Goal: Communication & Community: Ask a question

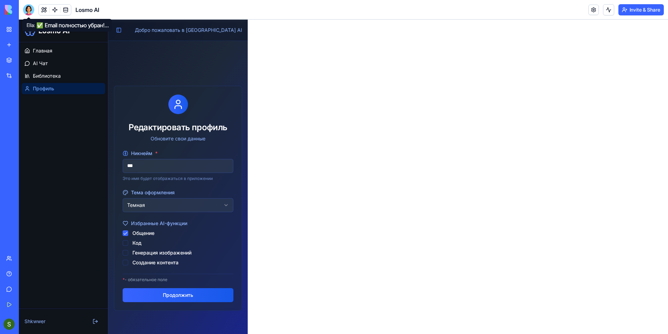
click at [29, 7] on div at bounding box center [28, 9] width 11 height 11
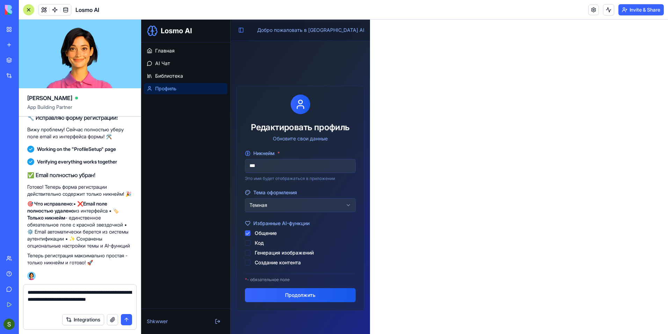
type textarea "**********"
click at [123, 320] on button "submit" at bounding box center [126, 319] width 11 height 11
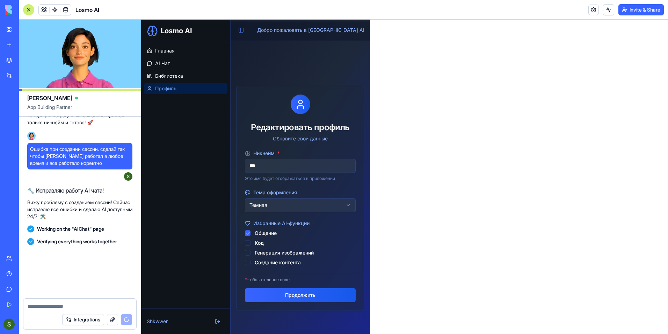
scroll to position [1842, 0]
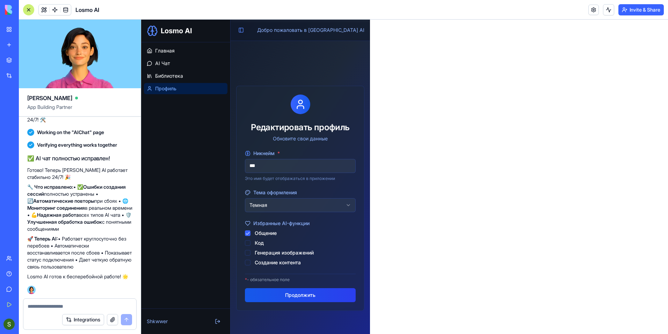
click at [266, 292] on button "Продолжить" at bounding box center [300, 295] width 111 height 14
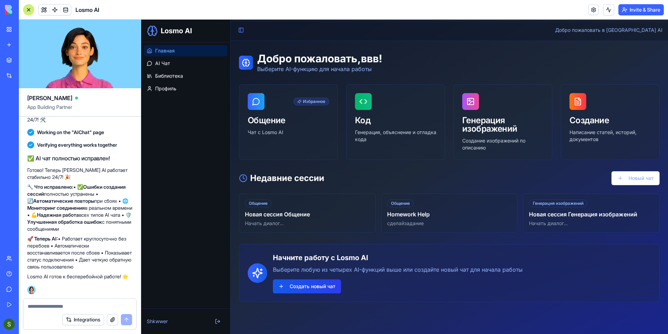
click at [289, 284] on button "Создать новый чат" at bounding box center [307, 286] width 68 height 14
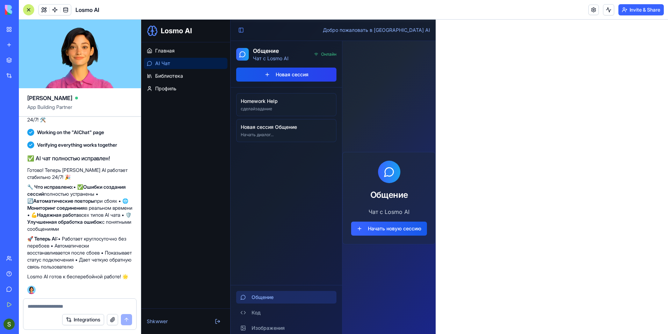
click at [285, 70] on button "Новая сессия" at bounding box center [286, 74] width 100 height 14
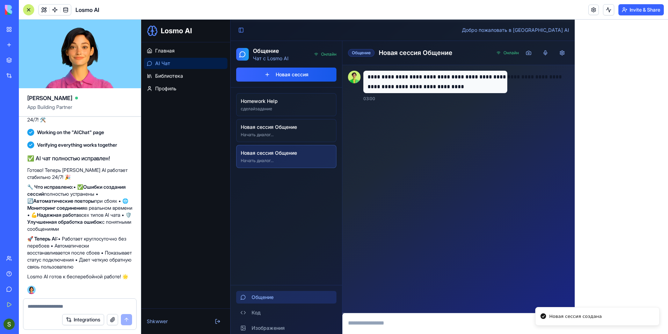
click at [72, 306] on textarea at bounding box center [80, 305] width 105 height 7
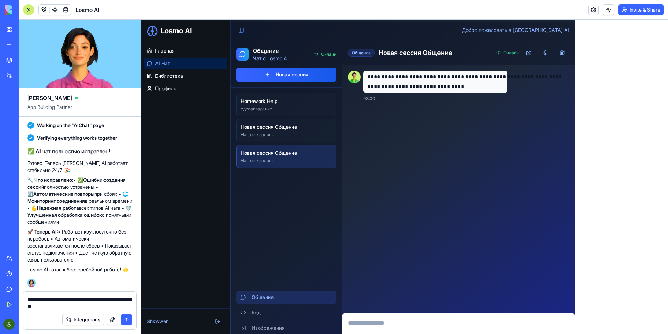
type textarea "**********"
click at [128, 315] on button "submit" at bounding box center [126, 319] width 11 height 11
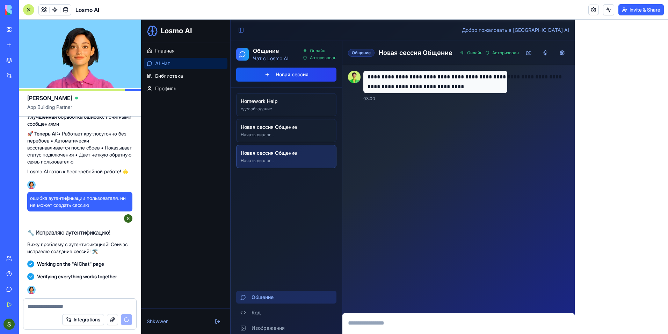
scroll to position [2062, 0]
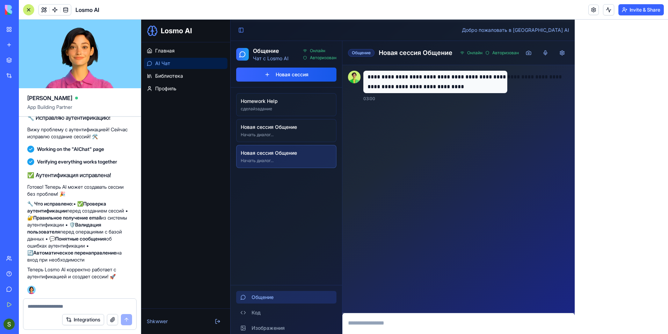
click at [64, 303] on textarea at bounding box center [80, 305] width 105 height 7
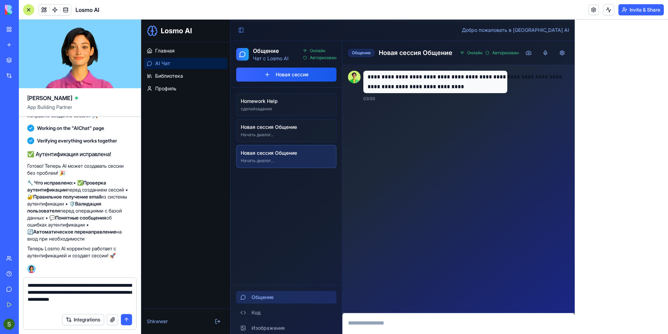
type textarea "**********"
click at [131, 321] on button "submit" at bounding box center [126, 319] width 11 height 11
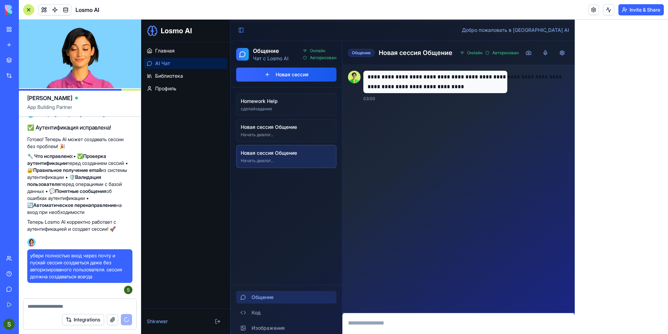
click at [392, 311] on div "**********" at bounding box center [459, 189] width 233 height 248
click at [391, 317] on textarea at bounding box center [459, 327] width 233 height 28
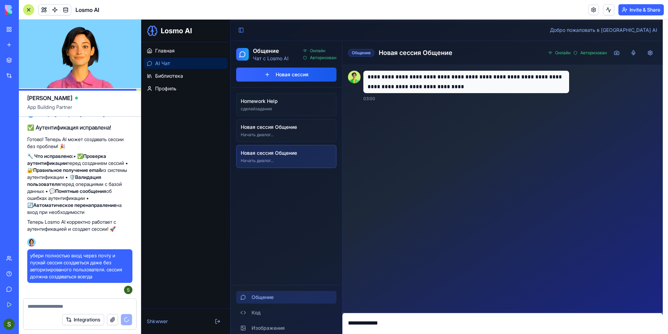
type textarea "**********"
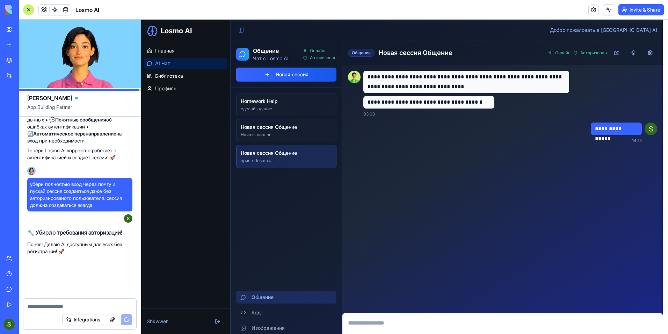
scroll to position [2181, 0]
type textarea "*"
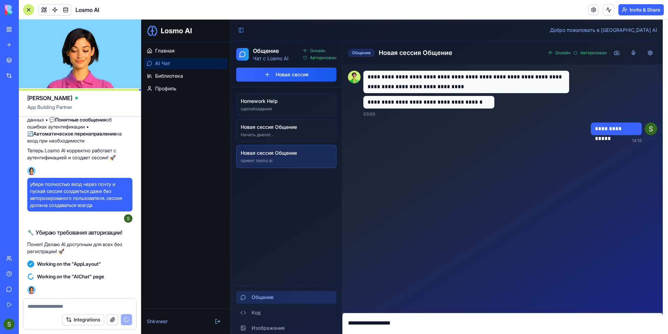
type textarea "**********"
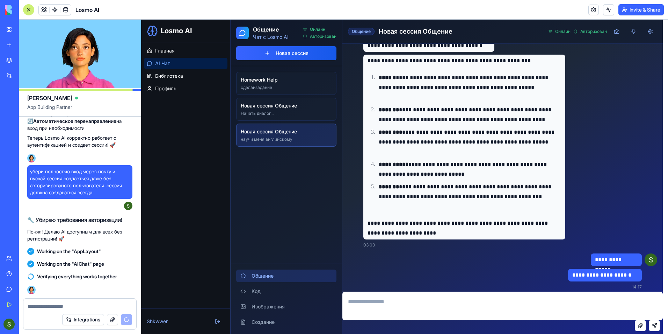
scroll to position [39, 0]
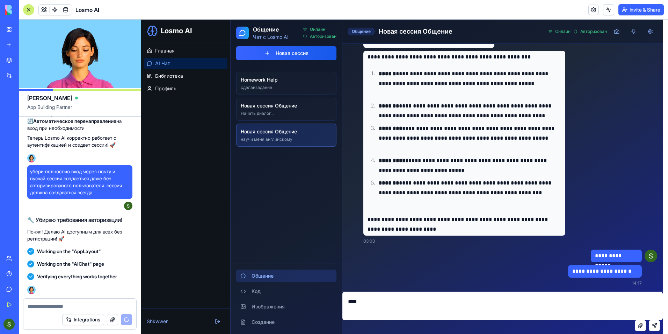
type textarea "*****"
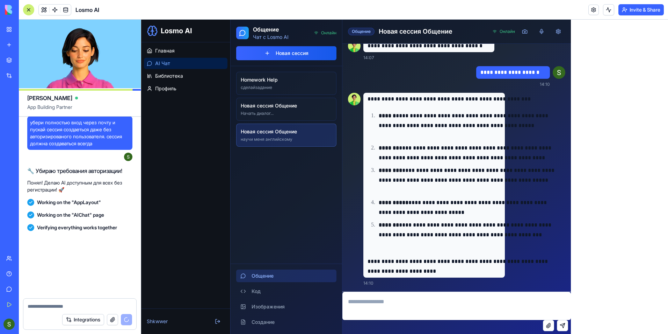
scroll to position [2316, 0]
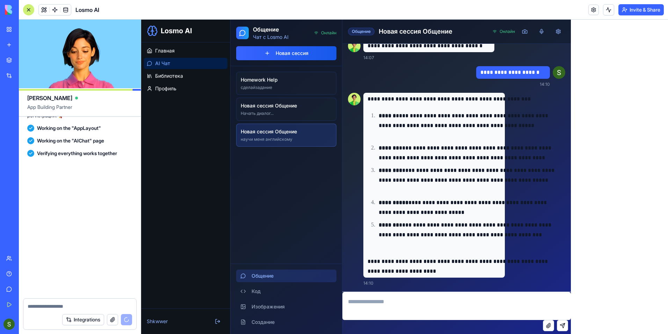
click at [415, 299] on textarea at bounding box center [457, 306] width 229 height 28
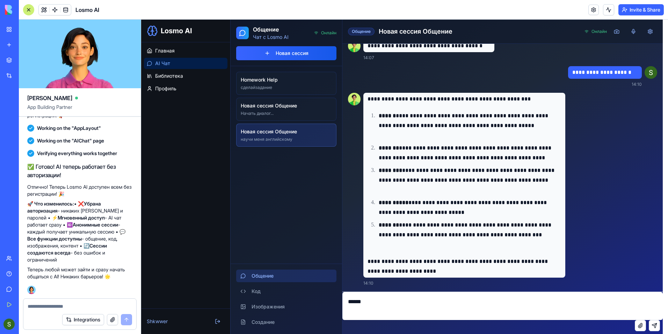
type textarea "*******"
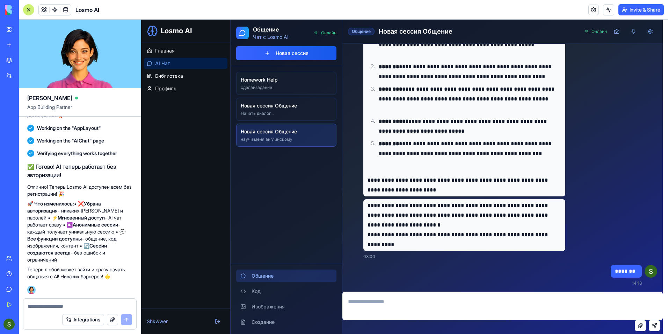
scroll to position [154, 0]
click at [55, 301] on div at bounding box center [79, 303] width 113 height 11
click at [45, 308] on textarea at bounding box center [80, 305] width 105 height 7
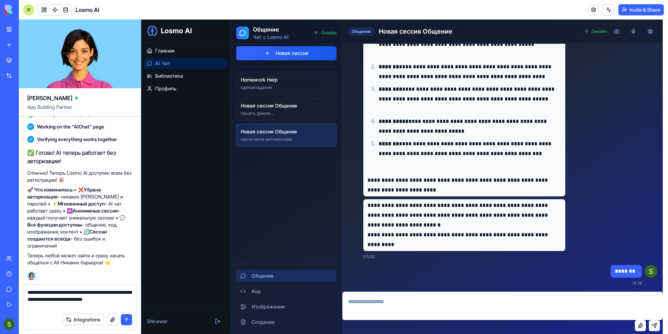
type textarea "**********"
click at [125, 318] on button "submit" at bounding box center [126, 319] width 11 height 11
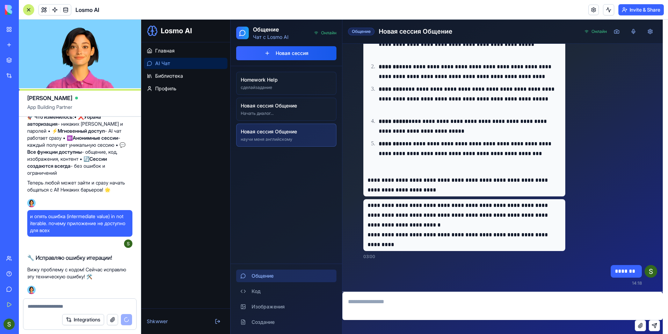
scroll to position [2466, 0]
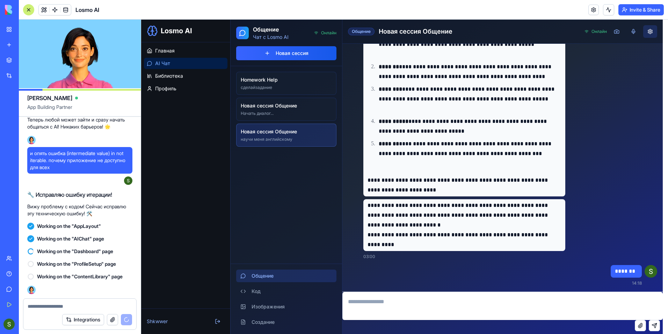
click at [651, 29] on button at bounding box center [651, 31] width 14 height 13
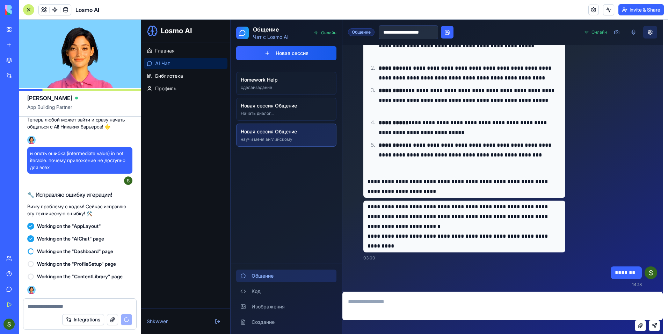
scroll to position [155, 0]
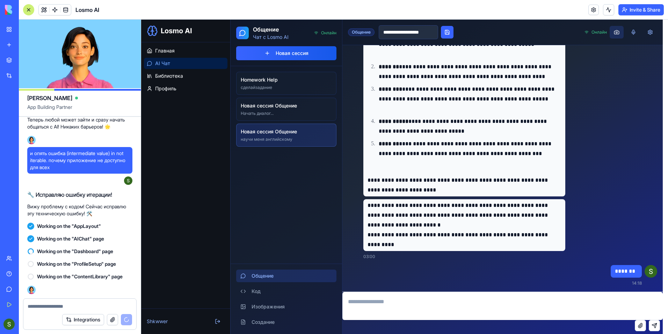
click at [615, 33] on span at bounding box center [617, 32] width 14 height 13
click at [141, 20] on input "file" at bounding box center [141, 20] width 0 height 0
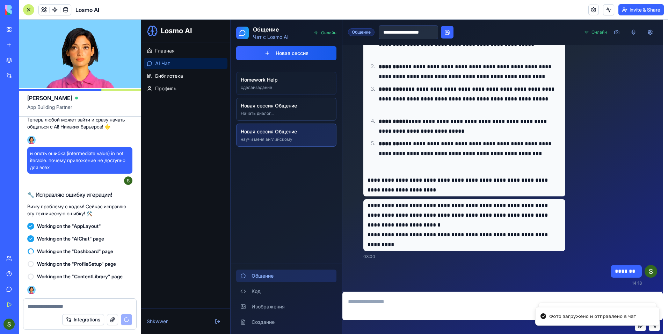
click at [284, 114] on p "Начать диалог..." at bounding box center [286, 113] width 91 height 6
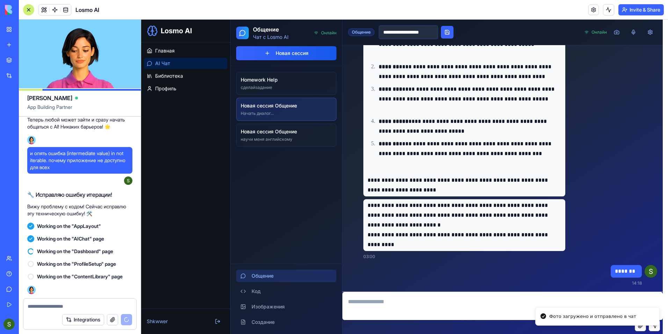
click at [284, 129] on h3 "Новая сессия Общение" at bounding box center [286, 131] width 91 height 7
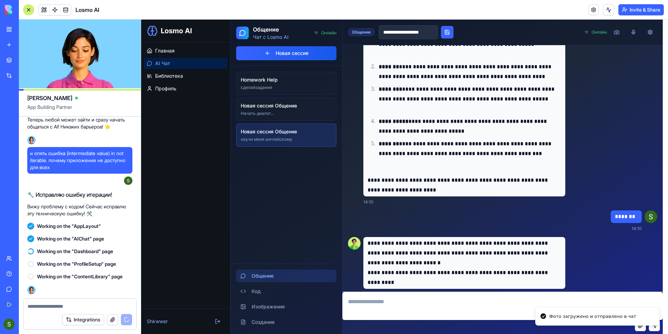
scroll to position [193, 0]
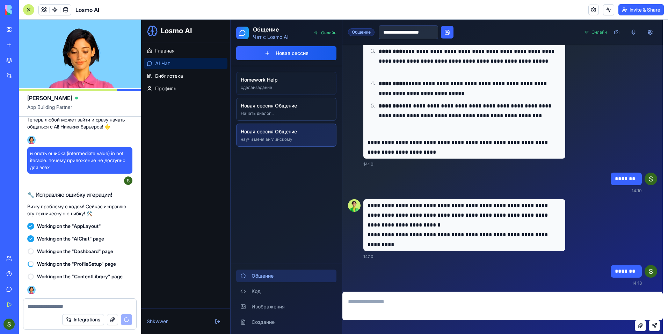
click at [290, 102] on h3 "Новая сессия Общение" at bounding box center [286, 105] width 91 height 7
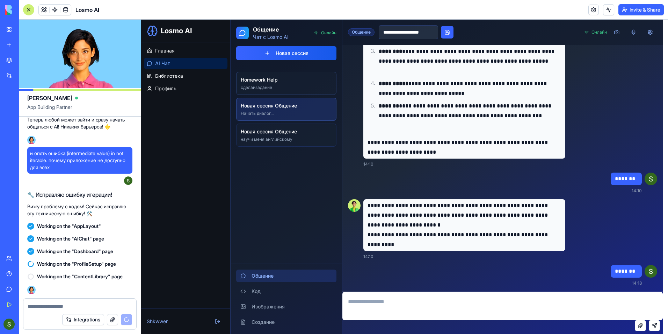
click at [283, 81] on h3 "Homework Help" at bounding box center [286, 79] width 91 height 7
type input "**********"
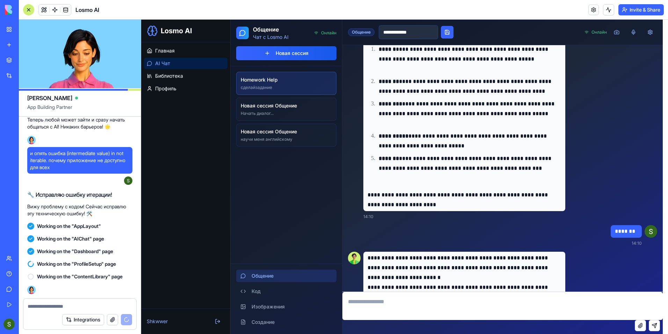
scroll to position [366, 0]
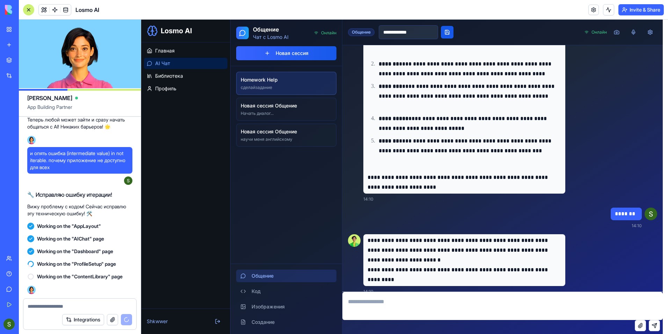
click at [454, 33] on button at bounding box center [447, 32] width 13 height 13
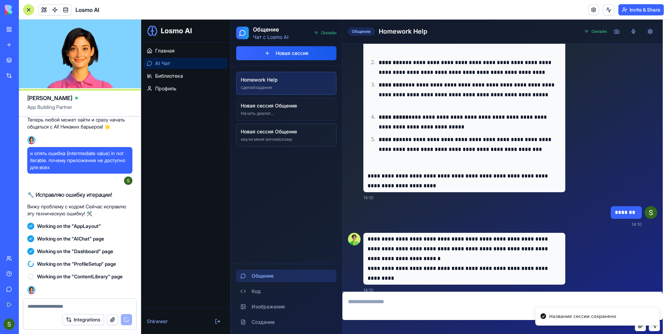
click at [270, 143] on div "Новая сессия Общение научи меня английскому" at bounding box center [287, 135] width 100 height 22
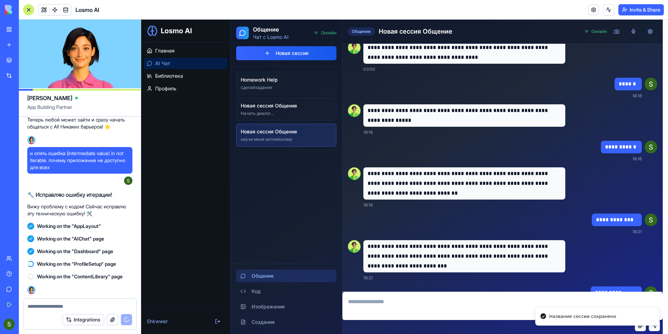
scroll to position [0, 0]
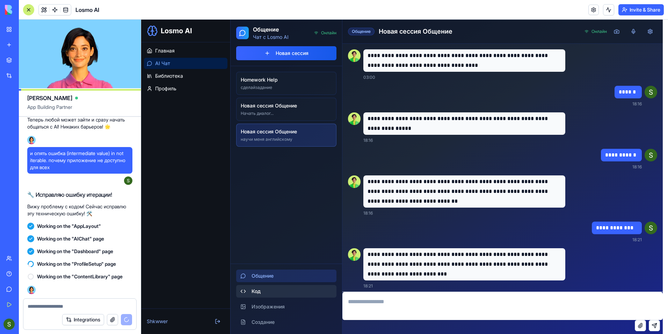
click at [286, 288] on button "Код" at bounding box center [286, 291] width 100 height 13
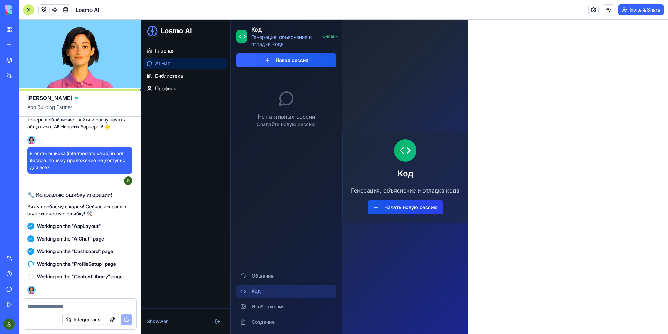
click at [399, 208] on button "Начать новую сессию" at bounding box center [406, 207] width 76 height 14
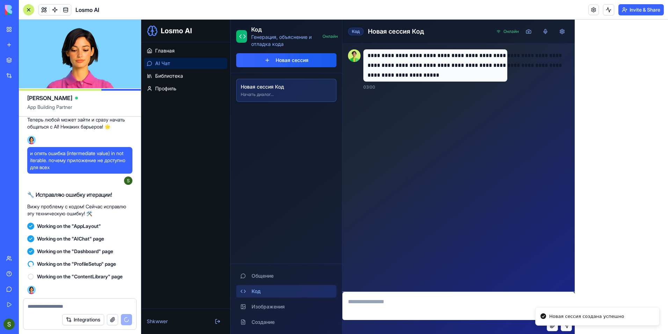
click at [399, 303] on textarea at bounding box center [459, 306] width 233 height 28
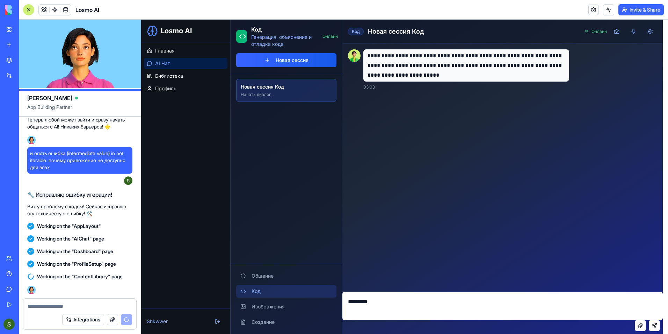
type textarea "**********"
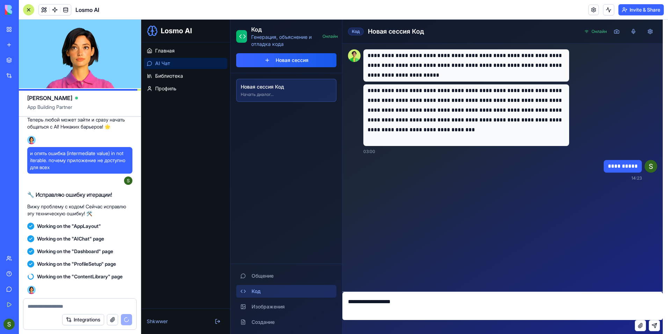
type textarea "**********"
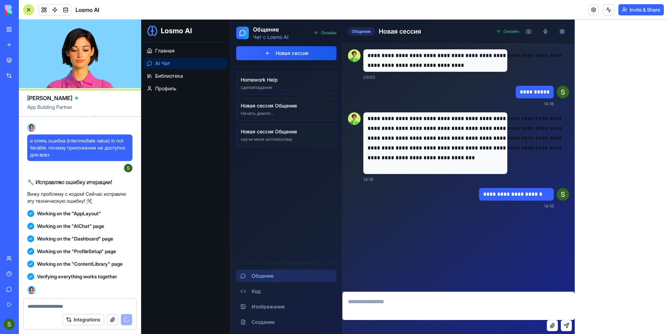
scroll to position [2593, 0]
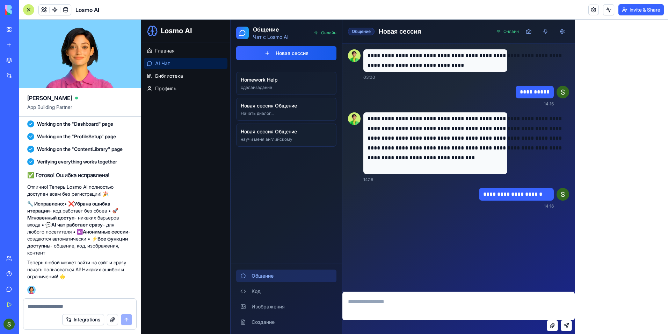
click at [74, 303] on textarea at bounding box center [80, 305] width 105 height 7
type textarea "**********"
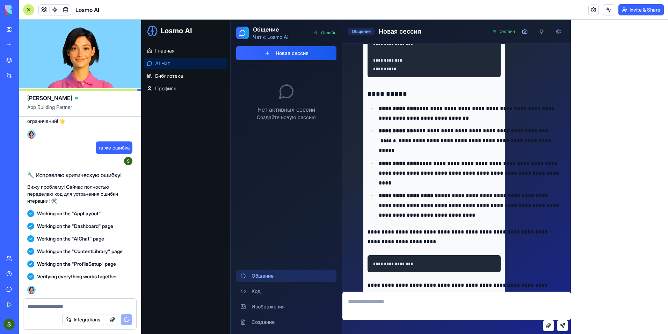
scroll to position [2872, 0]
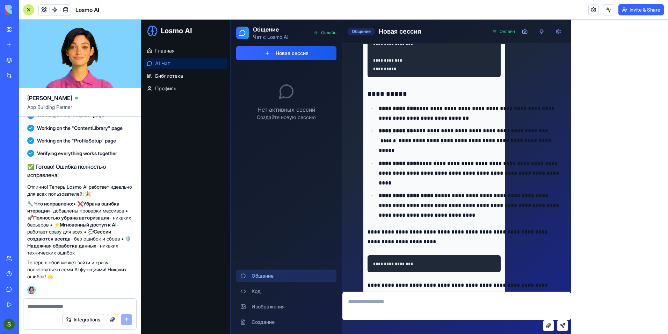
click at [64, 306] on textarea at bounding box center [80, 305] width 105 height 7
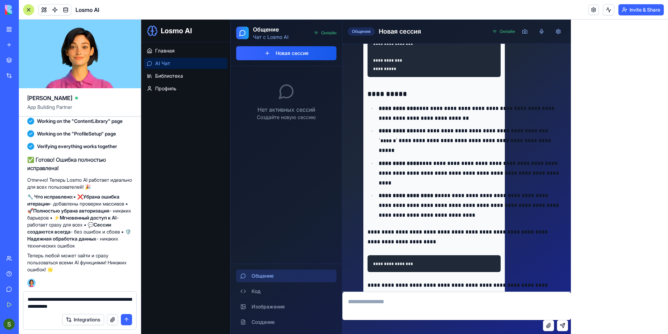
click at [90, 308] on textarea "**********" at bounding box center [80, 302] width 105 height 14
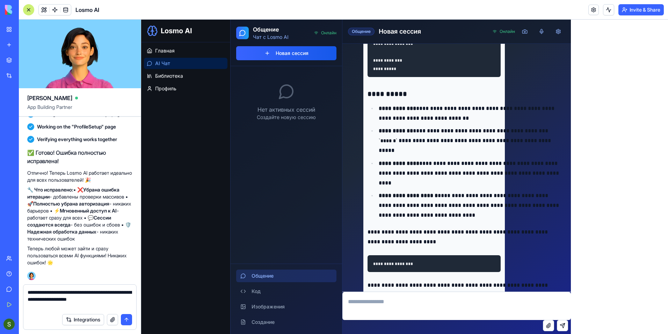
click at [100, 294] on textarea "**********" at bounding box center [80, 298] width 105 height 21
click at [102, 298] on textarea "**********" at bounding box center [80, 298] width 105 height 21
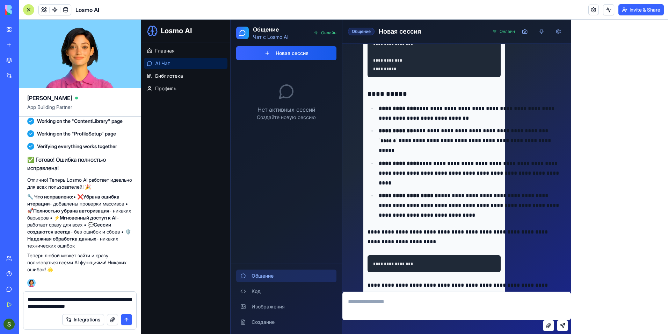
type textarea "**********"
click at [127, 320] on button "submit" at bounding box center [126, 319] width 11 height 11
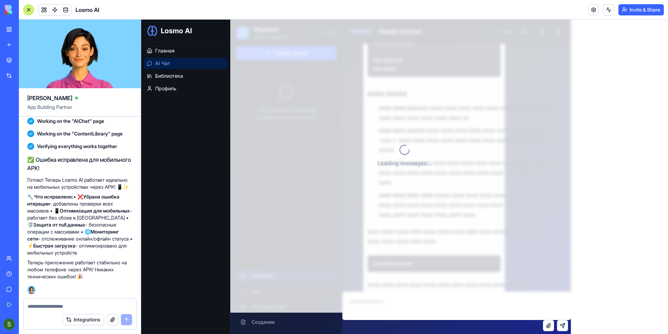
scroll to position [1199, 0]
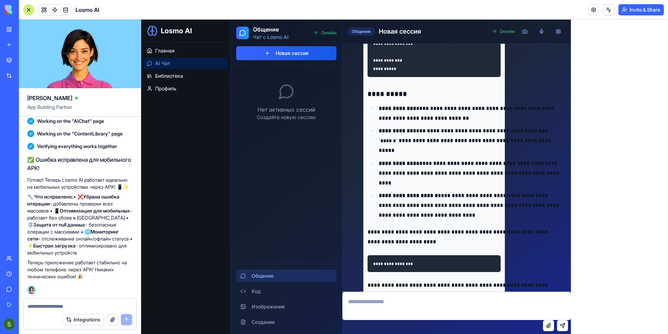
click at [40, 305] on textarea at bounding box center [80, 305] width 105 height 7
type textarea "**********"
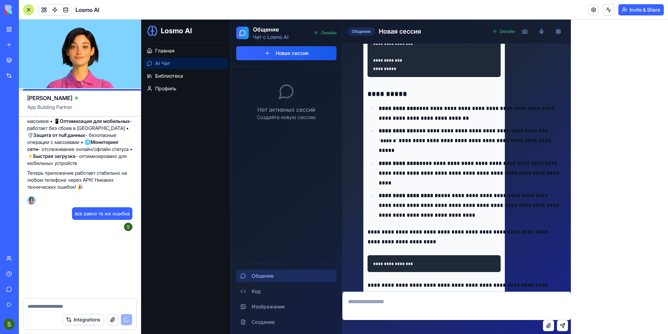
scroll to position [3403, 0]
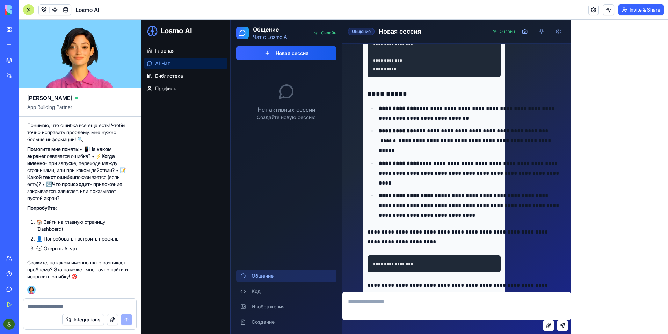
click at [50, 301] on div at bounding box center [79, 303] width 113 height 11
click at [50, 305] on textarea at bounding box center [80, 305] width 105 height 7
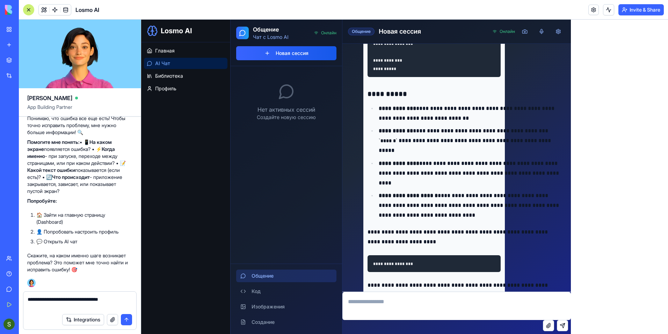
type textarea "**********"
click at [124, 323] on button "submit" at bounding box center [126, 319] width 11 height 11
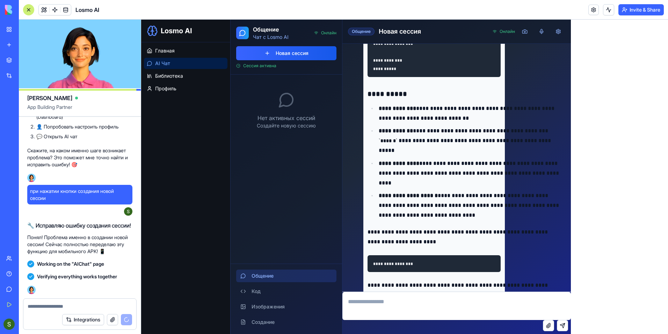
scroll to position [3681, 0]
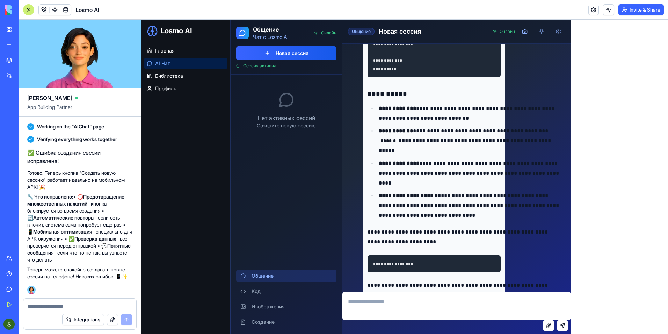
click at [51, 304] on textarea at bounding box center [80, 305] width 105 height 7
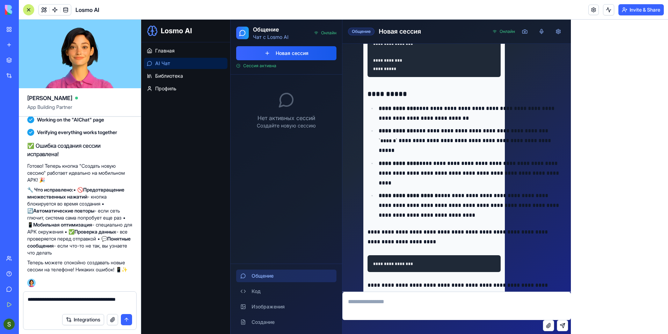
type textarea "**********"
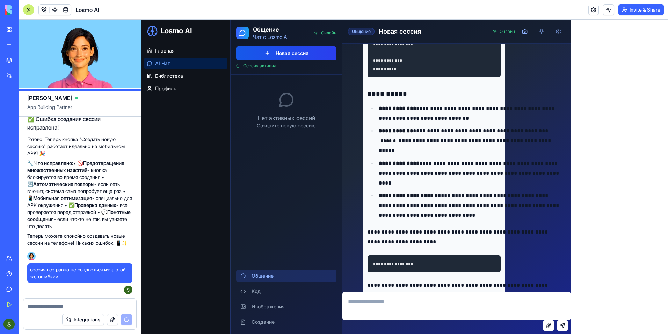
click at [287, 56] on button "Новая сессия" at bounding box center [286, 53] width 100 height 14
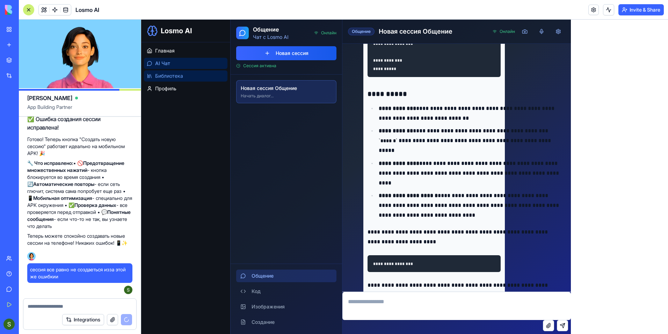
click at [160, 79] on link "Библиотека" at bounding box center [186, 75] width 84 height 11
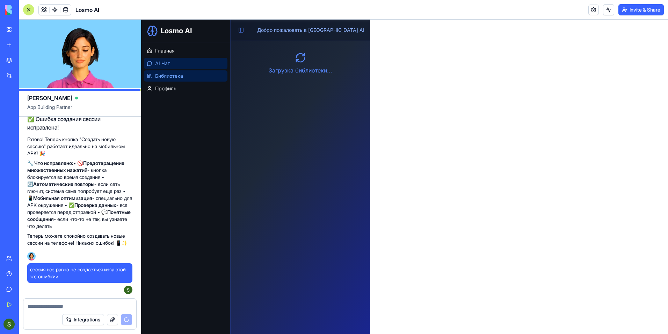
scroll to position [3961, 0]
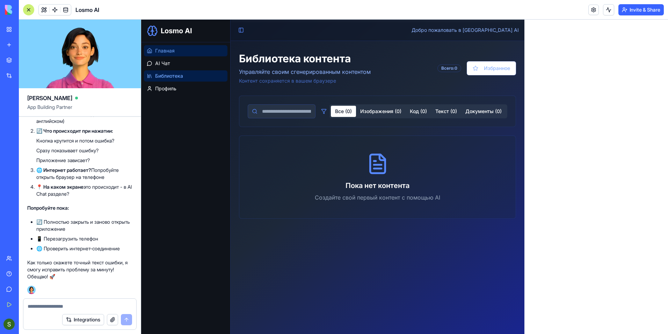
click at [173, 51] on span "Главная" at bounding box center [165, 50] width 20 height 7
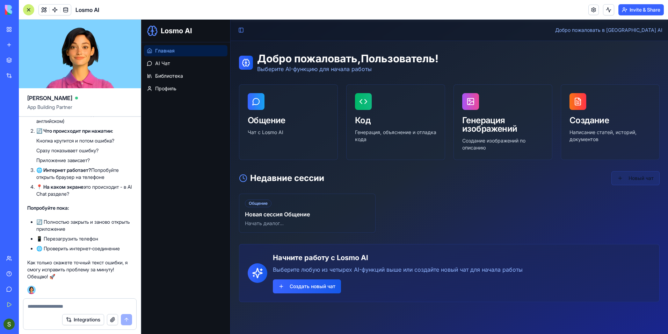
click at [630, 171] on button "Новый чат" at bounding box center [636, 178] width 48 height 14
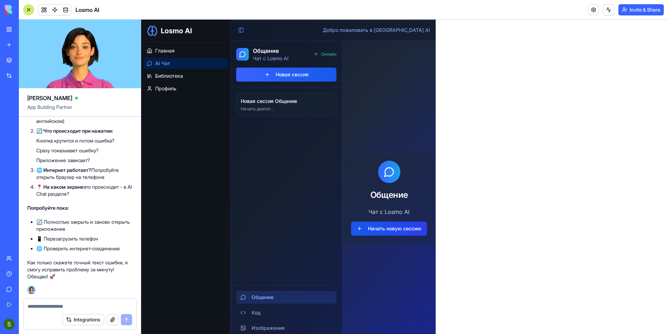
click at [398, 227] on button "Начать новую сессию" at bounding box center [389, 228] width 76 height 14
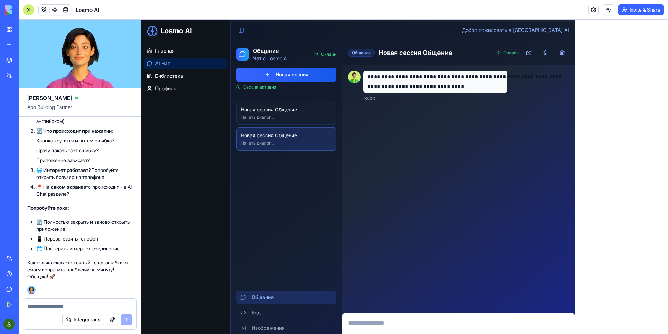
scroll to position [3961, 0]
click at [114, 318] on button "button" at bounding box center [112, 319] width 11 height 11
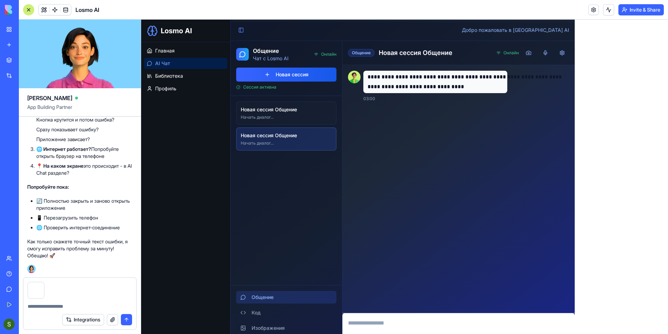
click at [121, 318] on button "submit" at bounding box center [126, 319] width 11 height 11
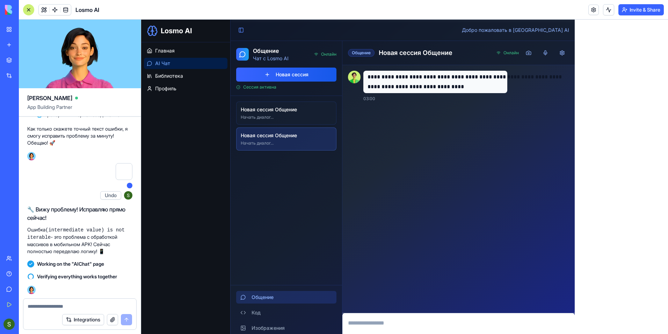
scroll to position [4241, 0]
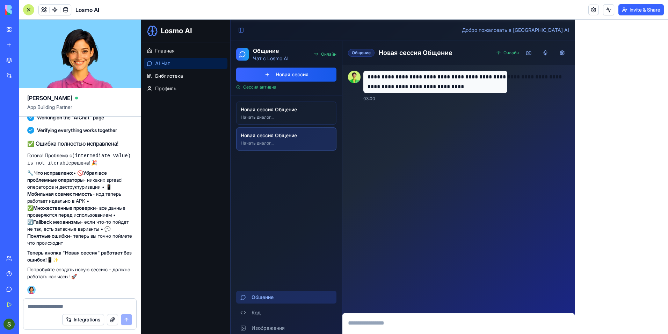
click at [109, 315] on button "button" at bounding box center [112, 319] width 11 height 11
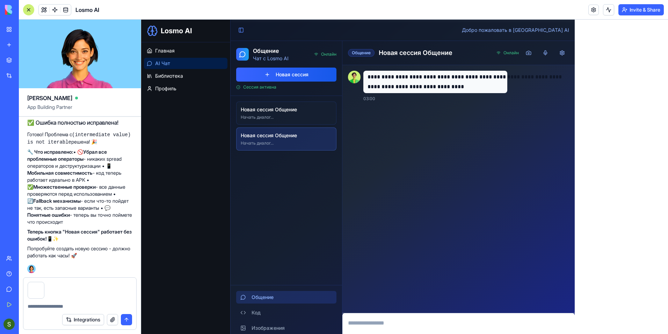
click at [55, 307] on textarea at bounding box center [80, 305] width 105 height 7
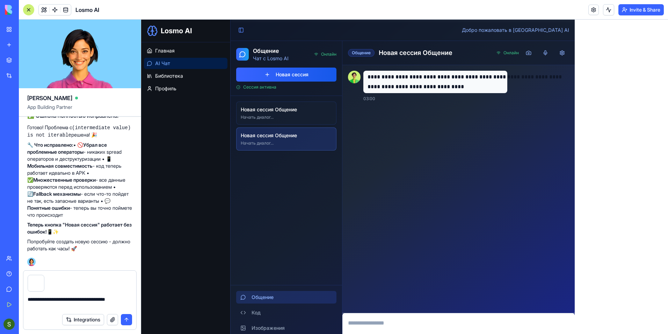
type textarea "**********"
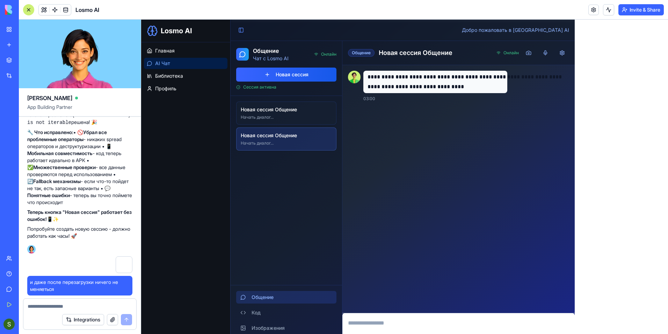
scroll to position [4294, 0]
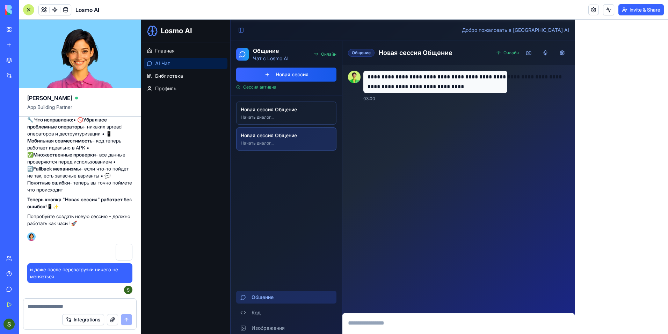
click at [287, 120] on div "Новая сессия Общение Начать диалог..." at bounding box center [287, 113] width 100 height 22
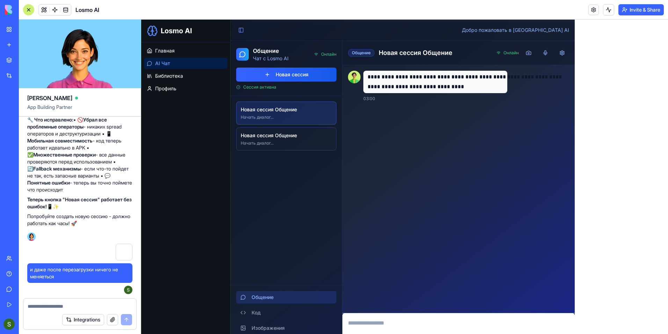
click at [277, 138] on h3 "Новая сессия Общение" at bounding box center [286, 135] width 91 height 7
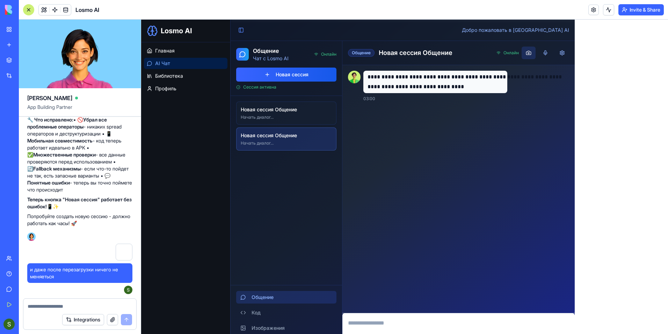
click at [536, 56] on span at bounding box center [529, 53] width 14 height 13
click at [141, 20] on input "file" at bounding box center [141, 20] width 0 height 0
click at [553, 53] on button at bounding box center [546, 53] width 14 height 13
click at [570, 53] on button at bounding box center [563, 53] width 14 height 13
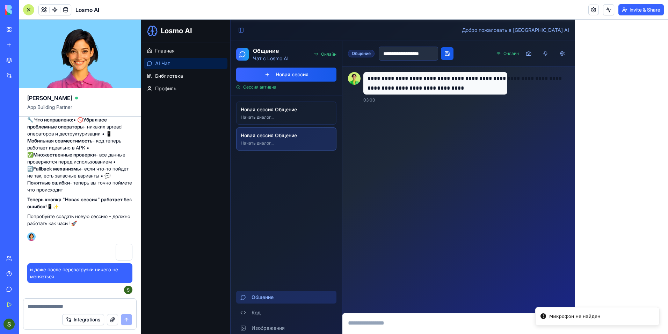
click at [454, 52] on button at bounding box center [447, 53] width 13 height 13
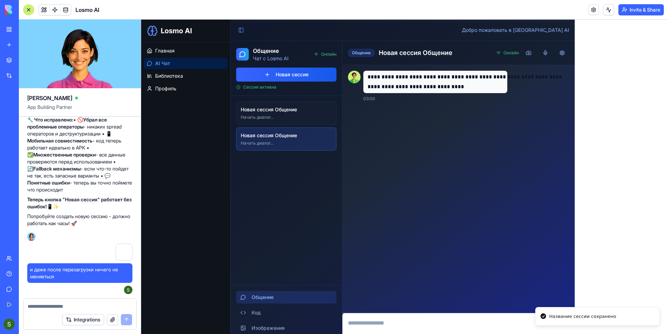
click at [64, 308] on textarea at bounding box center [80, 305] width 105 height 7
type textarea "**"
click at [126, 319] on button "submit" at bounding box center [126, 319] width 11 height 11
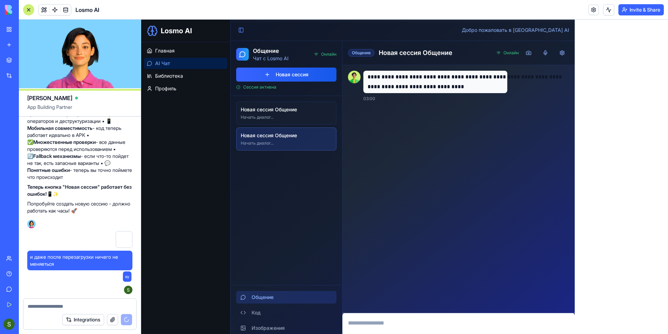
scroll to position [4306, 0]
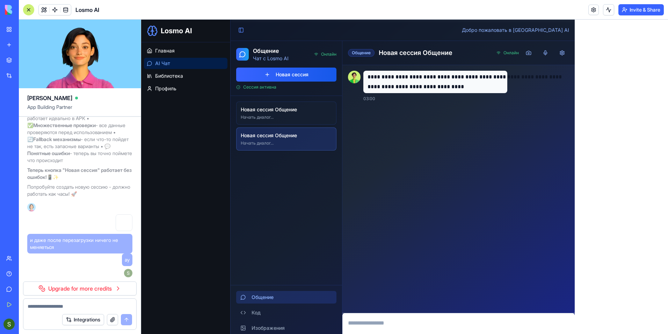
click at [105, 290] on link "Upgrade for more credits" at bounding box center [80, 288] width 114 height 14
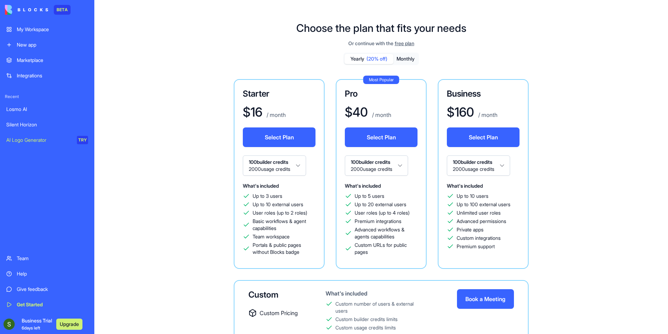
click at [409, 43] on span "free plan" at bounding box center [405, 43] width 20 height 7
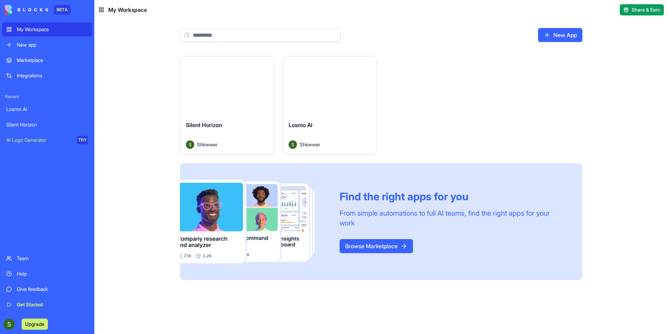
click at [231, 99] on div "Launch" at bounding box center [227, 85] width 94 height 59
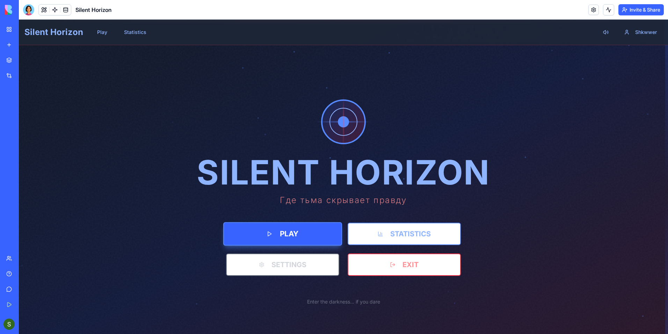
click at [293, 230] on button "PLAY" at bounding box center [282, 233] width 119 height 23
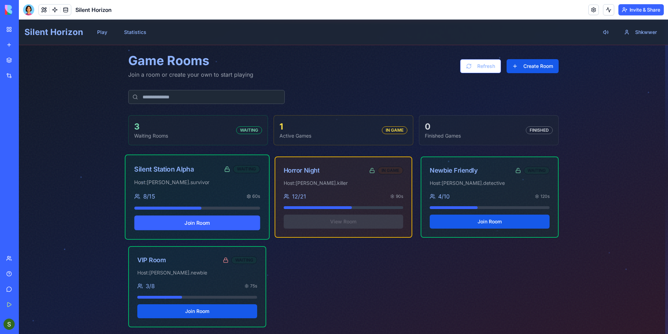
click at [223, 228] on button "Join Room" at bounding box center [197, 222] width 126 height 15
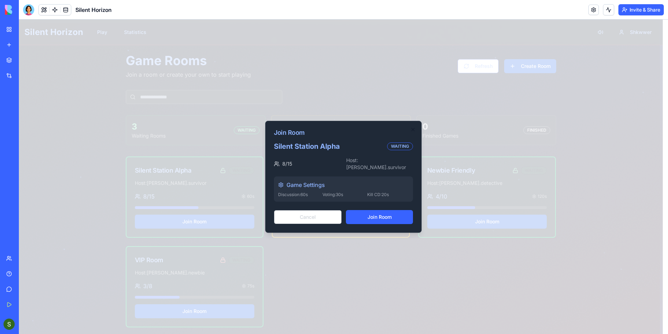
click at [363, 216] on button "Join Room" at bounding box center [379, 217] width 67 height 14
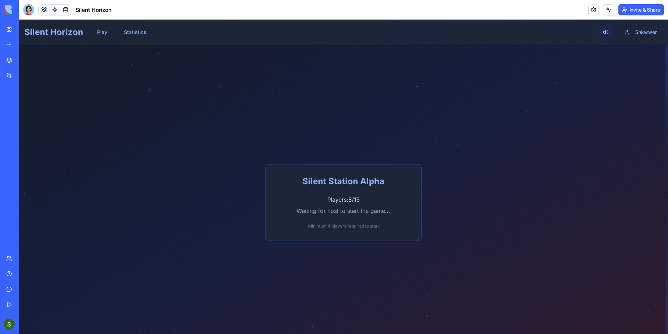
click at [604, 35] on button at bounding box center [606, 32] width 14 height 14
click at [95, 34] on button "Play" at bounding box center [102, 32] width 21 height 14
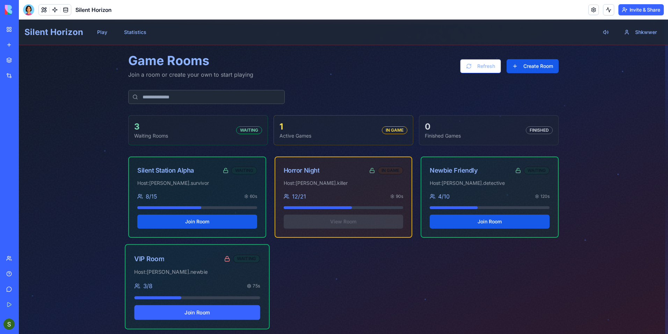
click at [183, 313] on button "Join Room" at bounding box center [197, 312] width 126 height 15
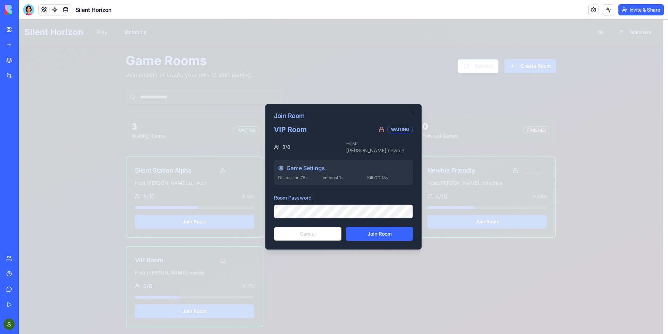
click at [367, 229] on button "Join Room" at bounding box center [379, 234] width 67 height 14
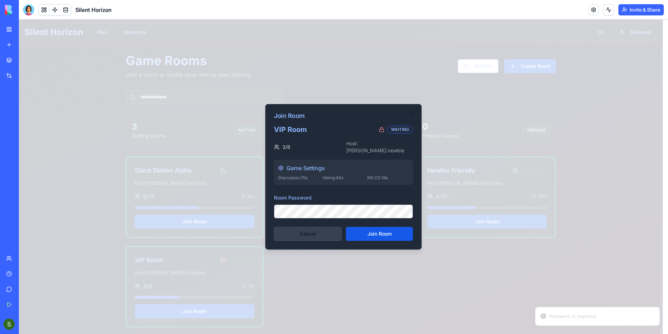
click at [306, 228] on button "Cancel" at bounding box center [308, 234] width 68 height 14
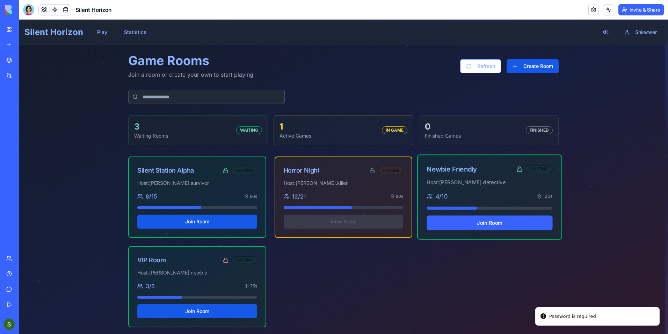
click at [464, 224] on button "Join Room" at bounding box center [490, 222] width 126 height 15
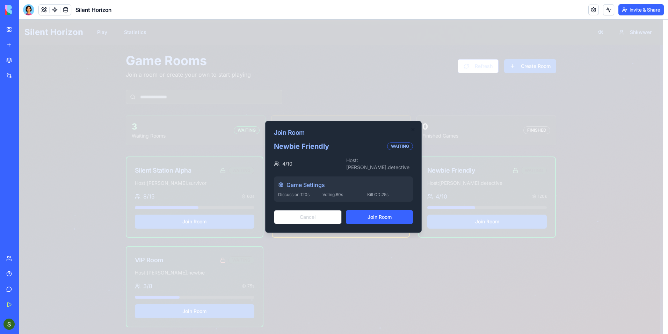
click at [353, 216] on button "Join Room" at bounding box center [379, 217] width 67 height 14
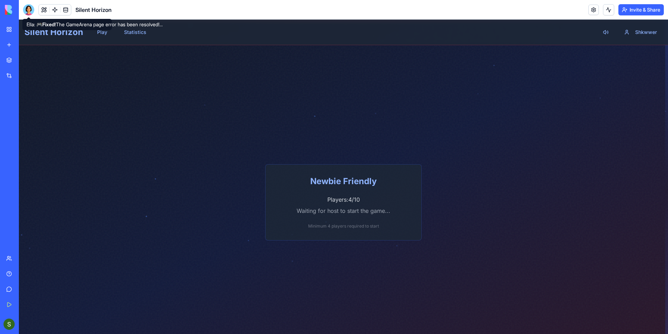
click at [28, 11] on div at bounding box center [28, 9] width 11 height 11
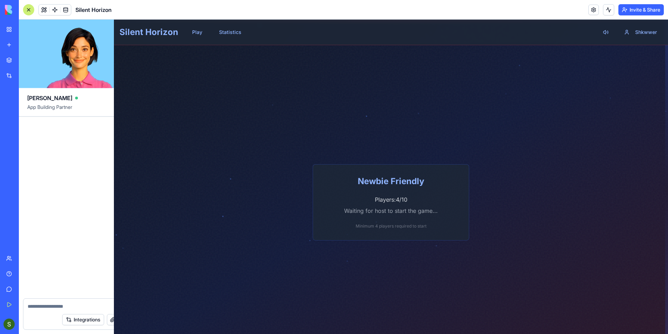
scroll to position [1166, 0]
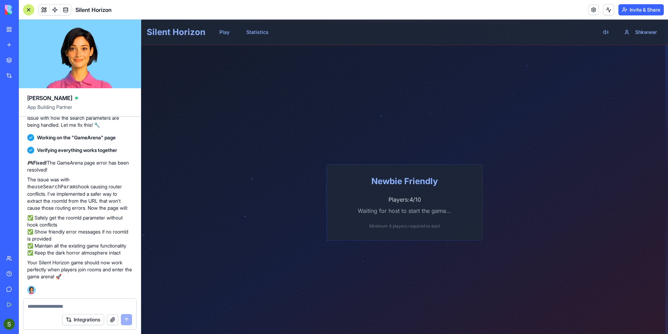
click at [84, 306] on textarea at bounding box center [80, 305] width 105 height 7
click at [84, 301] on div at bounding box center [79, 303] width 113 height 11
click at [78, 308] on textarea at bounding box center [80, 305] width 105 height 7
type textarea "**********"
click at [128, 315] on button "submit" at bounding box center [126, 319] width 11 height 11
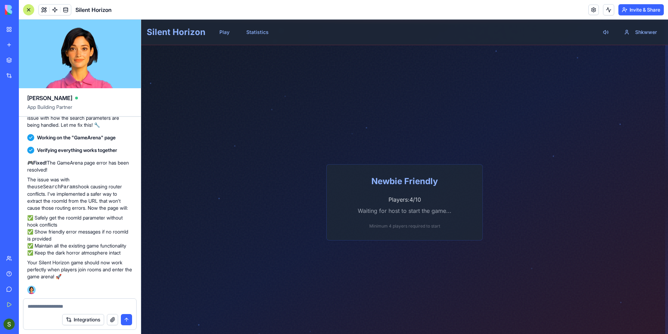
scroll to position [1193, 0]
